Goal: Obtain resource: Download file/media

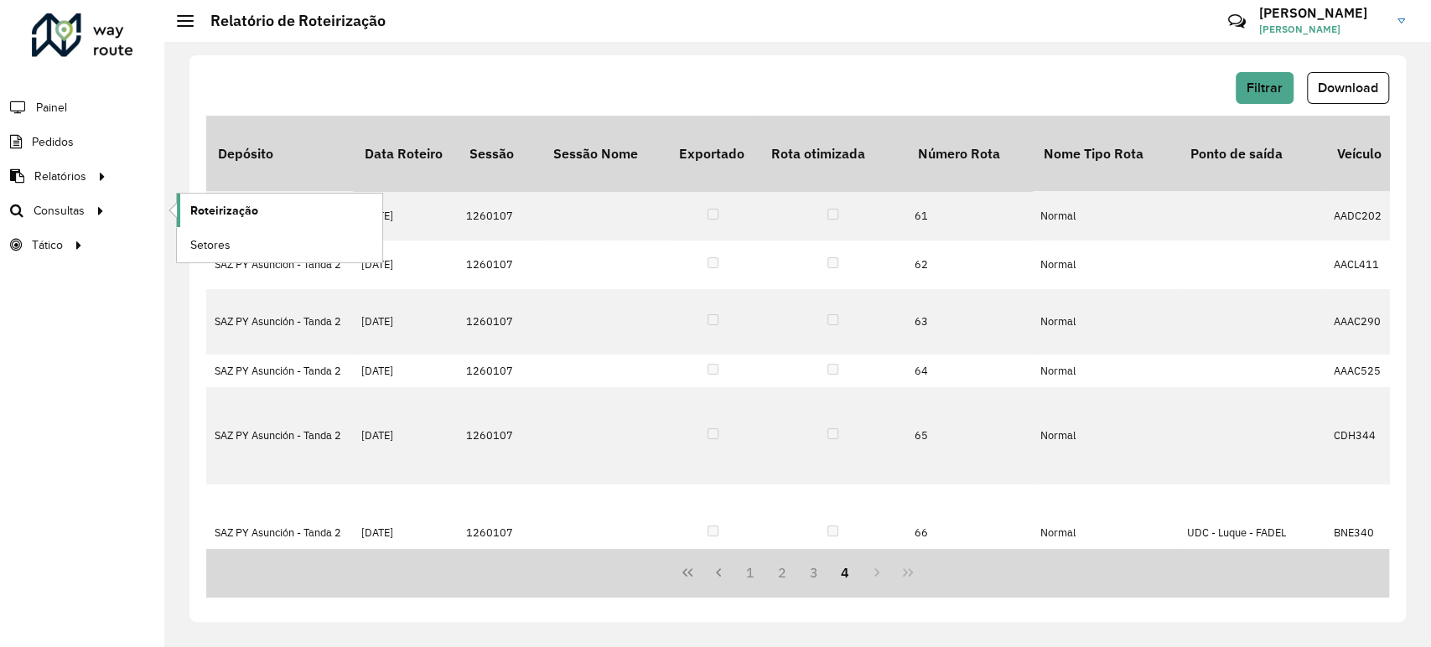
click at [235, 206] on span "Roteirização" at bounding box center [224, 211] width 68 height 18
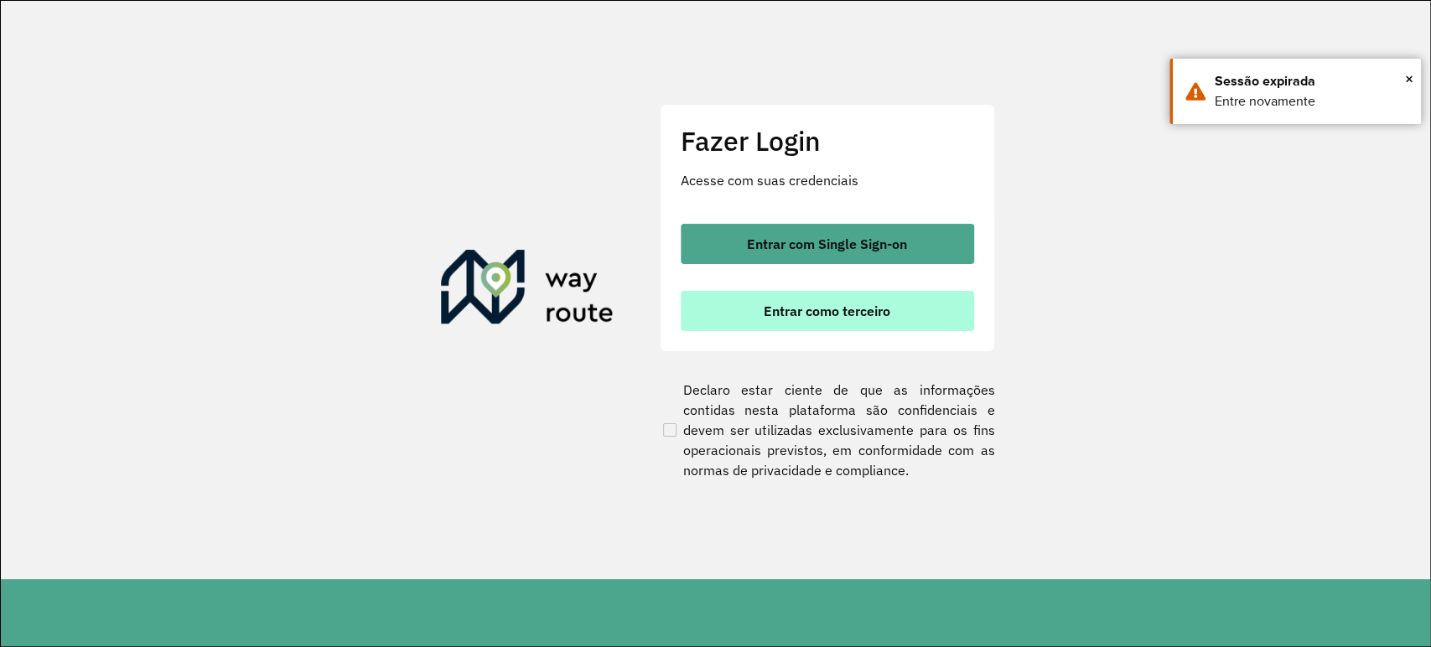
click at [850, 313] on span "Entrar como terceiro" at bounding box center [827, 310] width 127 height 13
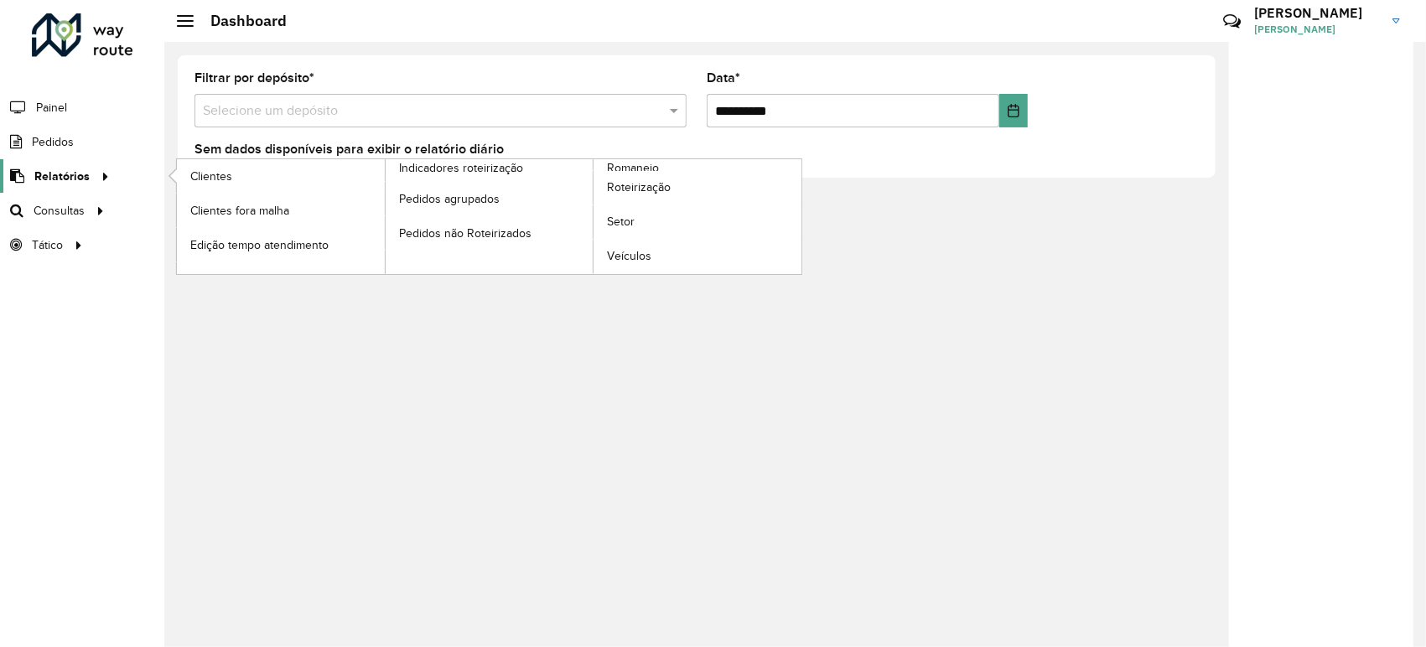
click at [87, 183] on span "Relatórios" at bounding box center [61, 177] width 55 height 18
click at [655, 194] on span "Roteirização" at bounding box center [641, 188] width 68 height 18
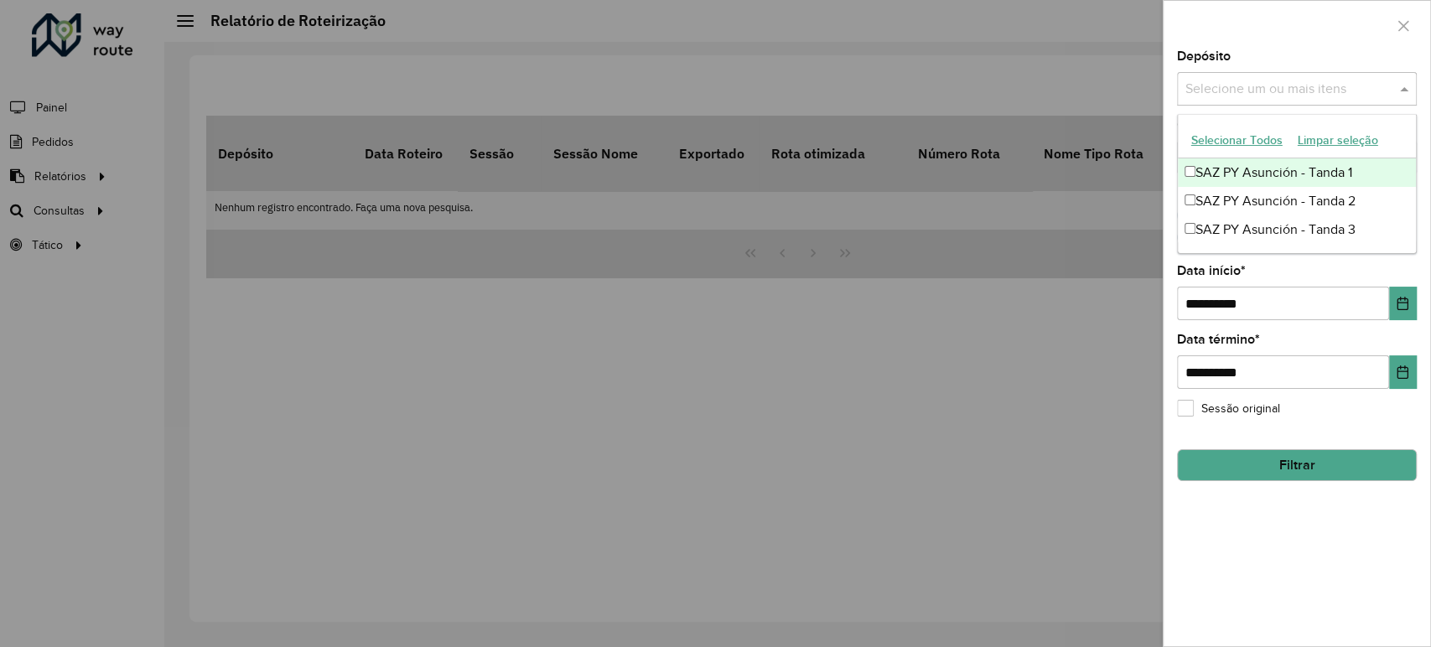
click at [1265, 97] on input "text" at bounding box center [1288, 90] width 215 height 20
click at [1267, 169] on div "SAZ PY Asunción - Tanda 1" at bounding box center [1297, 172] width 238 height 28
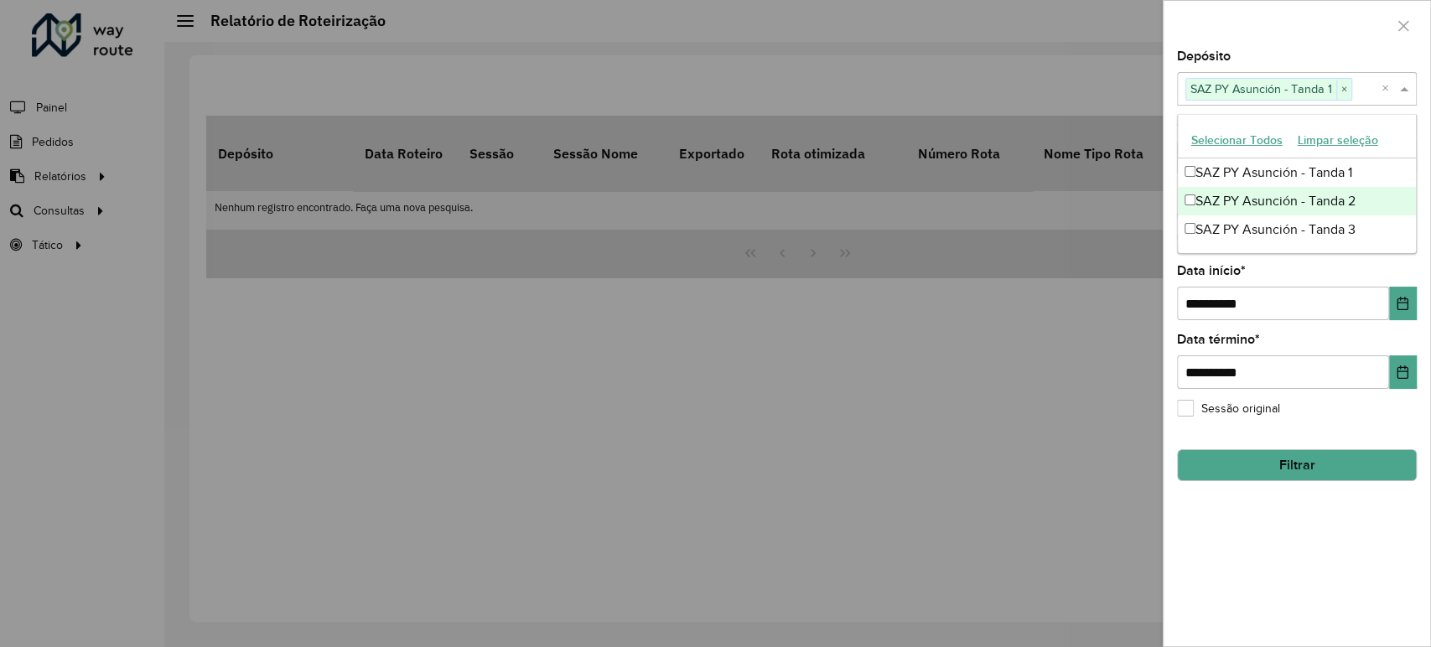
click at [1250, 206] on div "SAZ PY Asunción - Tanda 2" at bounding box center [1297, 201] width 238 height 28
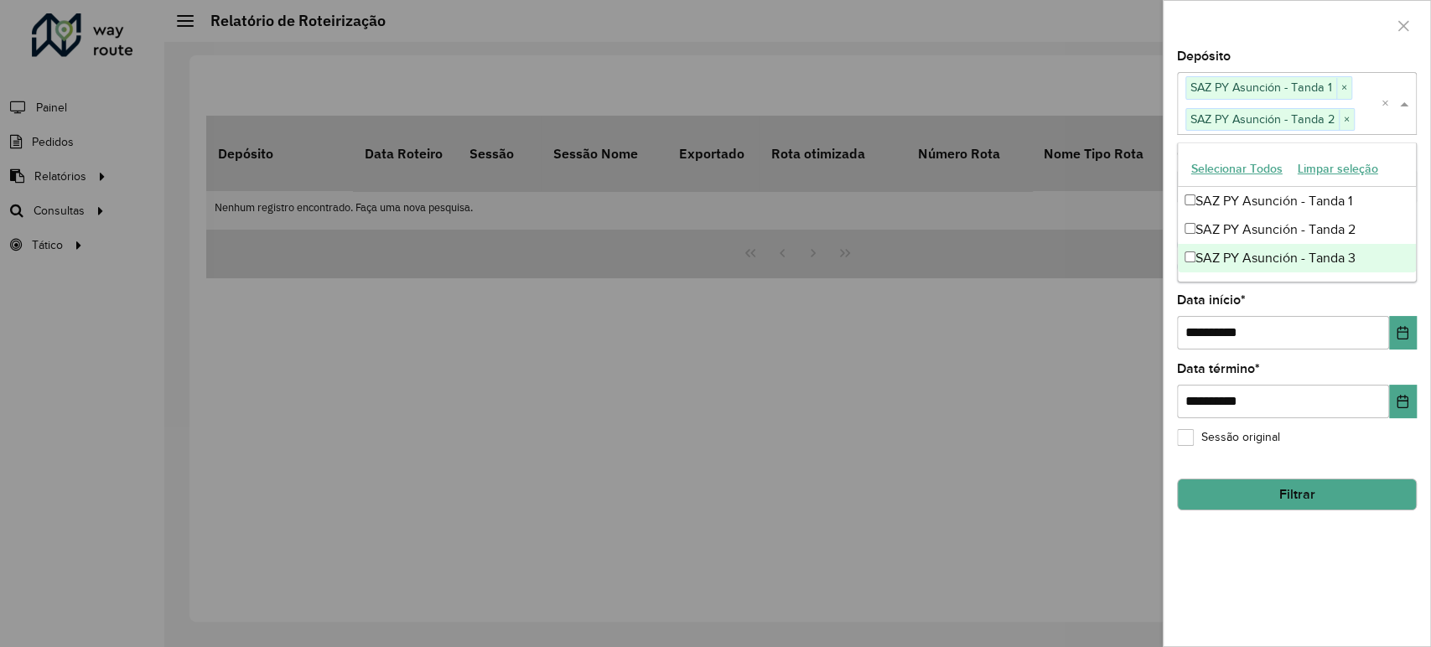
click at [1256, 256] on div "SAZ PY Asunción - Tanda 3" at bounding box center [1297, 258] width 238 height 28
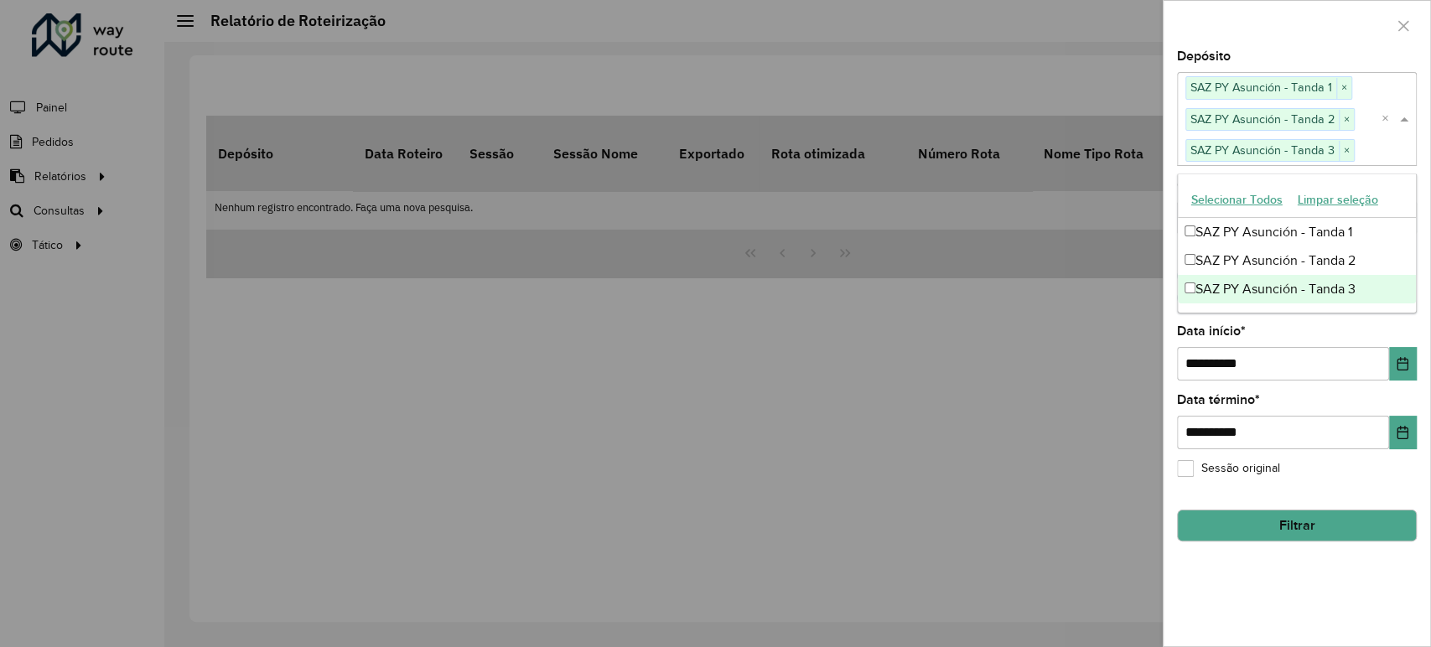
drag, startPoint x: 1276, startPoint y: 42, endPoint x: 1295, endPoint y: 99, distance: 60.2
click at [1277, 45] on div at bounding box center [1296, 25] width 267 height 49
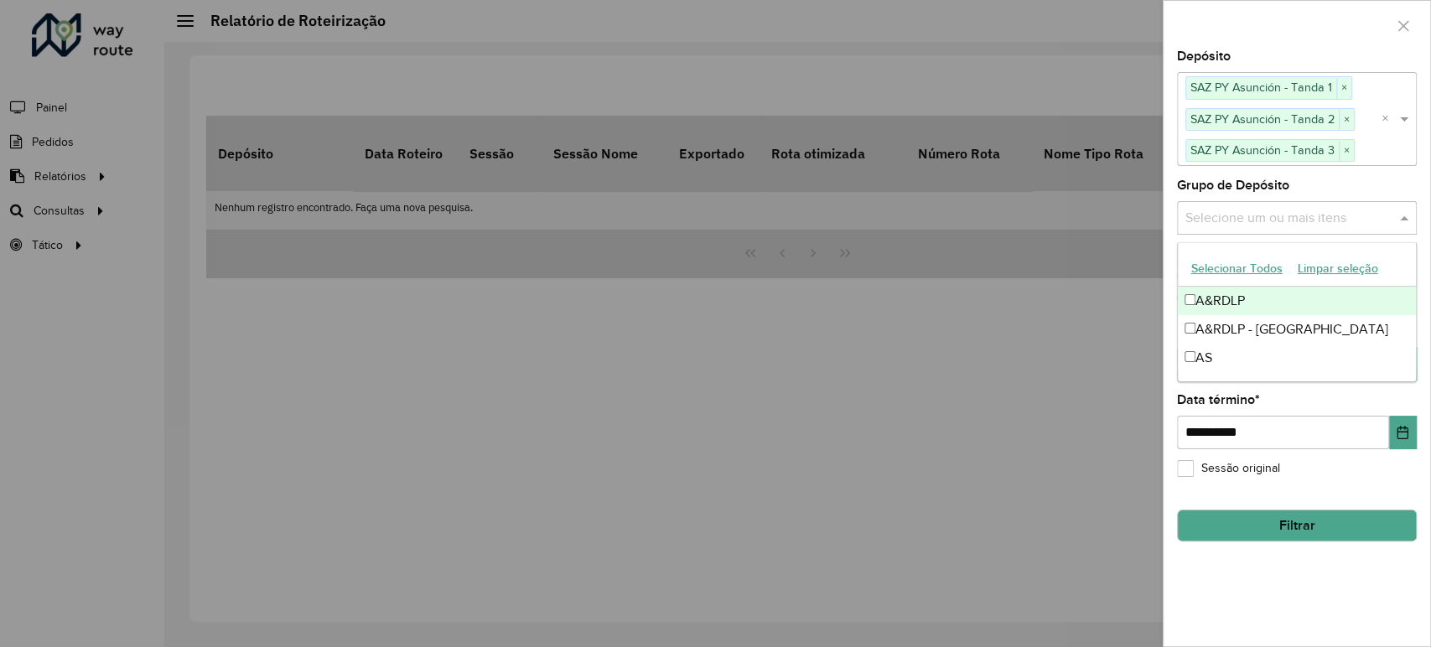
click at [1249, 219] on input "text" at bounding box center [1288, 218] width 215 height 20
drag, startPoint x: 1299, startPoint y: 0, endPoint x: 1343, endPoint y: 31, distance: 53.5
click at [1342, 25] on div at bounding box center [1296, 25] width 267 height 49
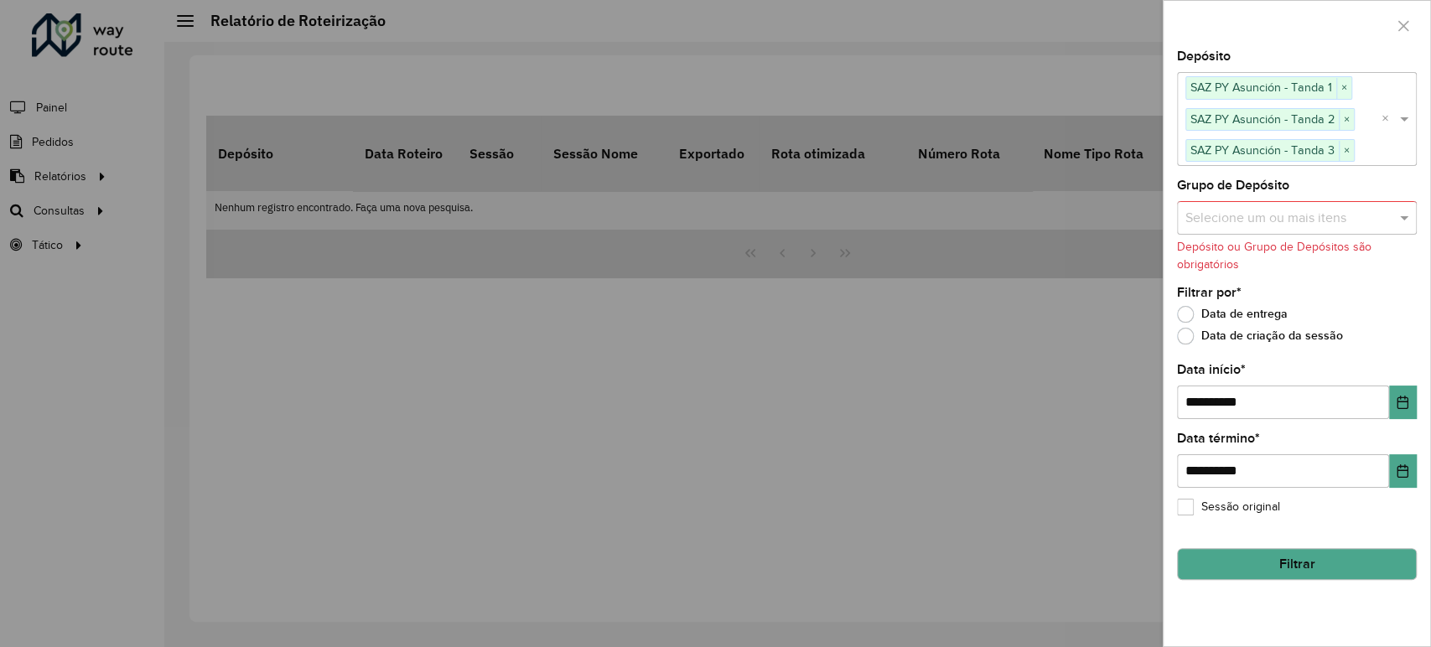
click at [1311, 570] on button "Filtrar" at bounding box center [1297, 564] width 240 height 32
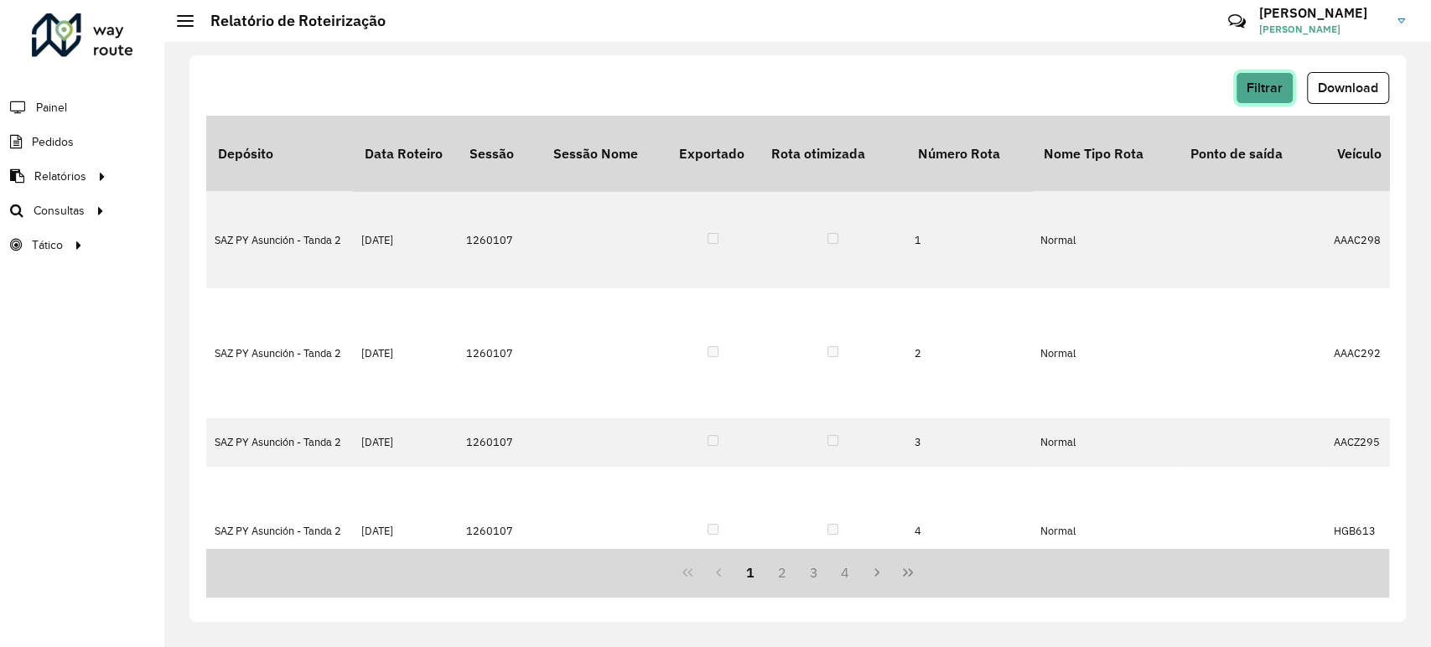
click at [1272, 85] on span "Filtrar" at bounding box center [1264, 87] width 36 height 14
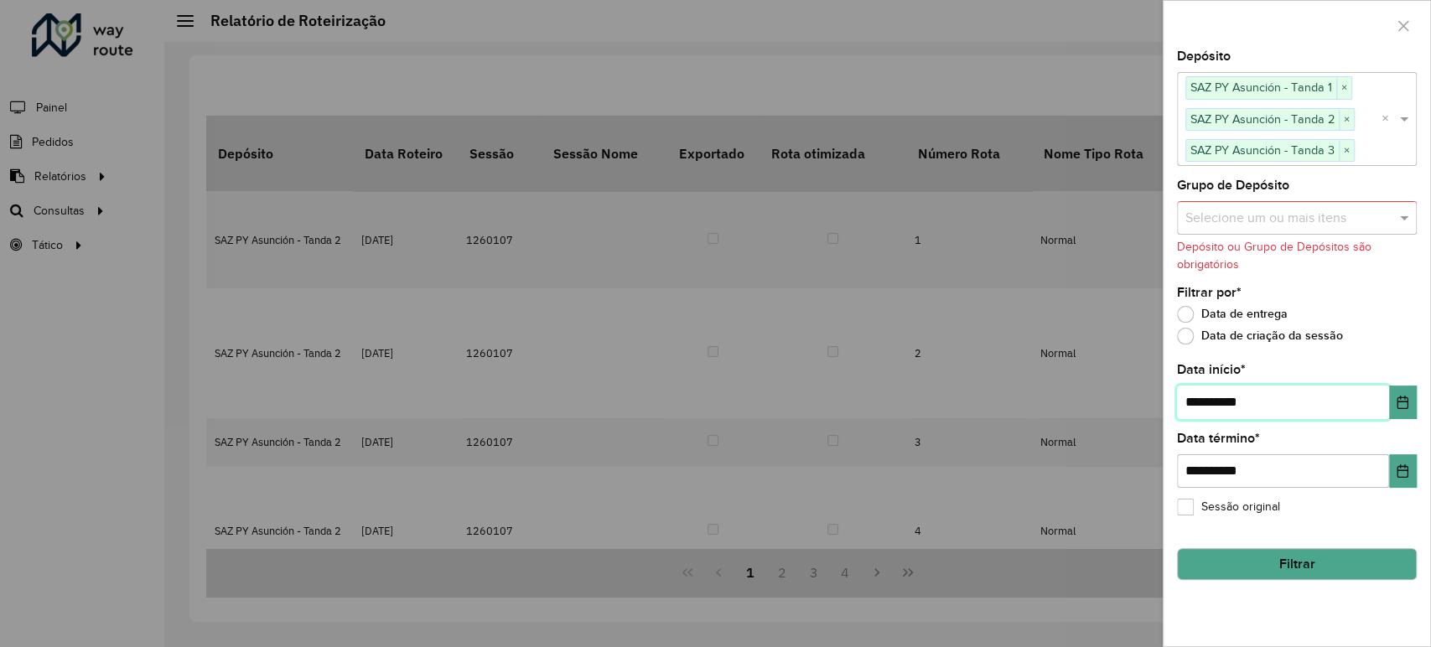
click at [1201, 397] on input "**********" at bounding box center [1283, 403] width 212 height 34
type input "**********"
click at [1326, 567] on button "Filtrar" at bounding box center [1297, 564] width 240 height 32
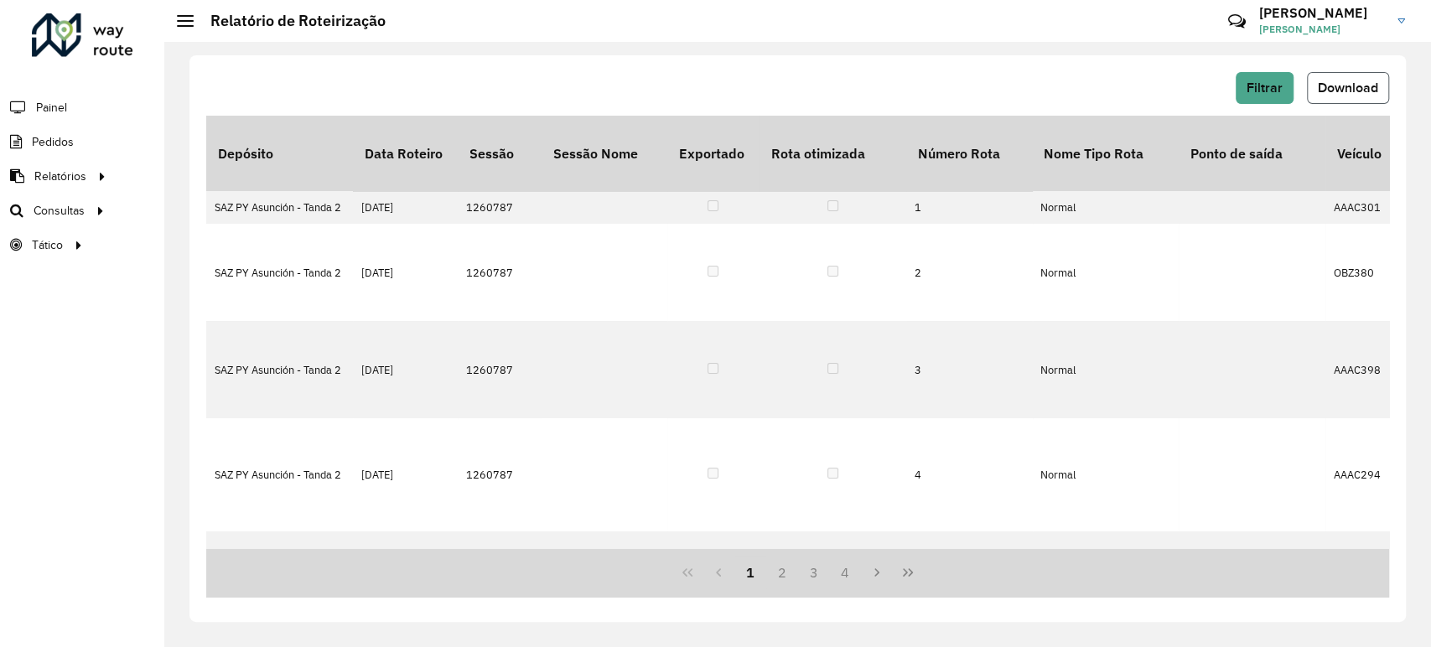
click at [1349, 91] on span "Download" at bounding box center [1348, 87] width 60 height 14
